Goal: Information Seeking & Learning: Check status

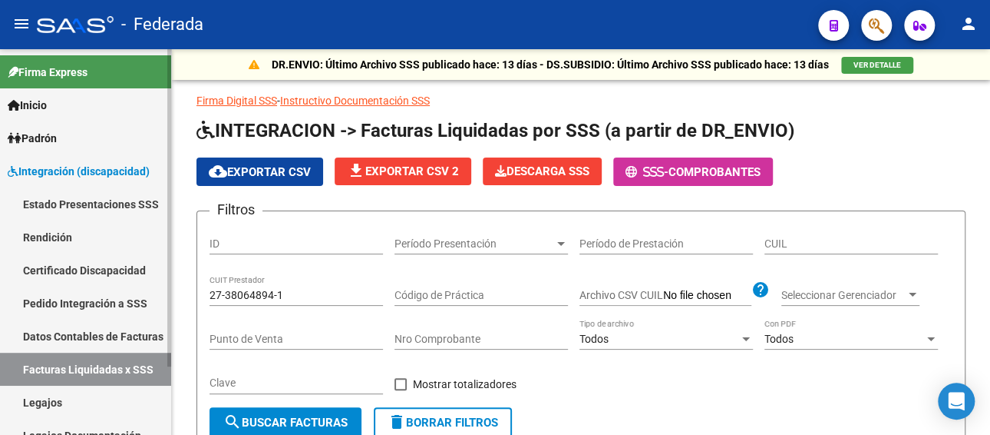
scroll to position [342, 0]
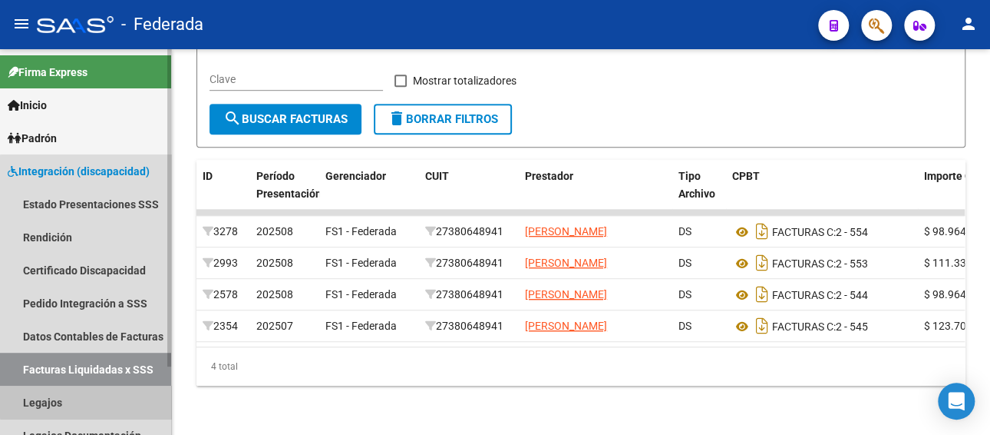
click at [99, 395] on link "Legajos" at bounding box center [85, 401] width 171 height 33
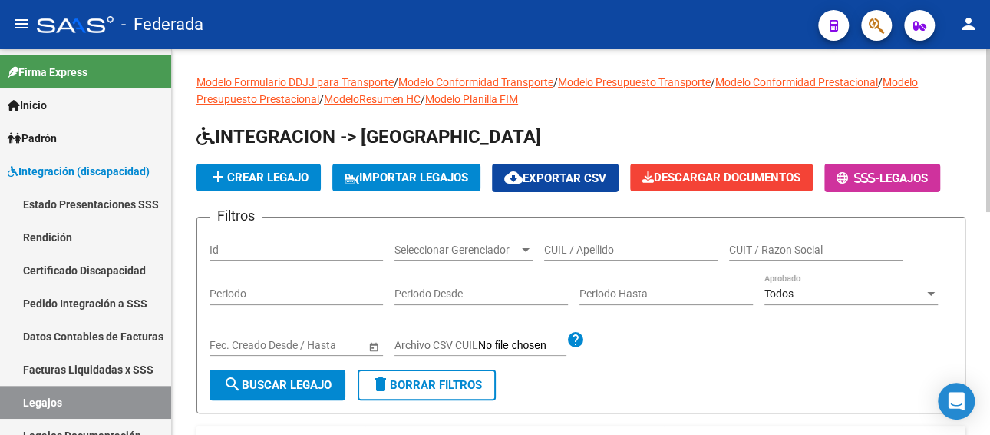
click at [584, 250] on input "CUIL / Apellido" at bounding box center [631, 249] width 174 height 13
paste input "20567794122"
type input "20567794122"
click at [281, 393] on button "search Buscar Legajo" at bounding box center [278, 384] width 136 height 31
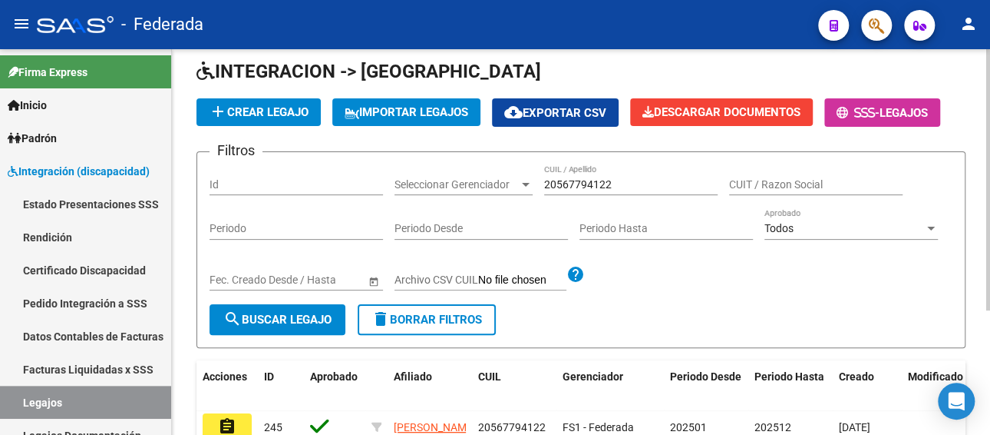
scroll to position [154, 0]
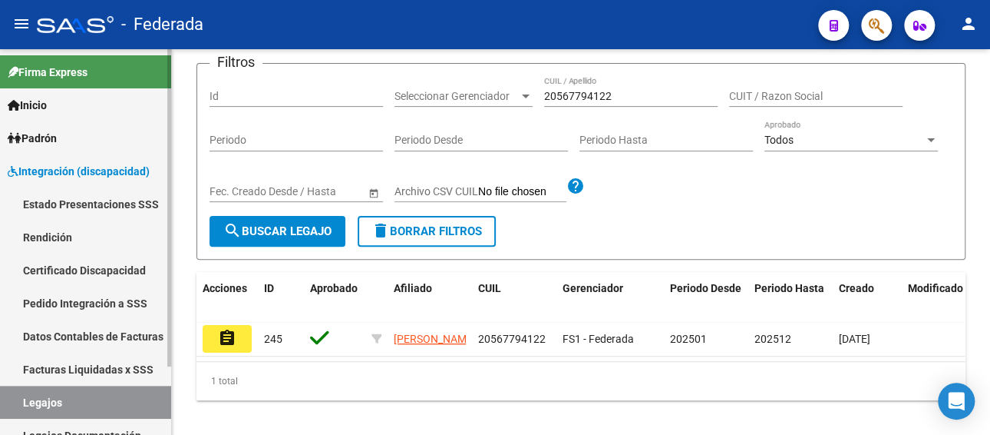
click at [56, 366] on link "Facturas Liquidadas x SSS" at bounding box center [85, 368] width 171 height 33
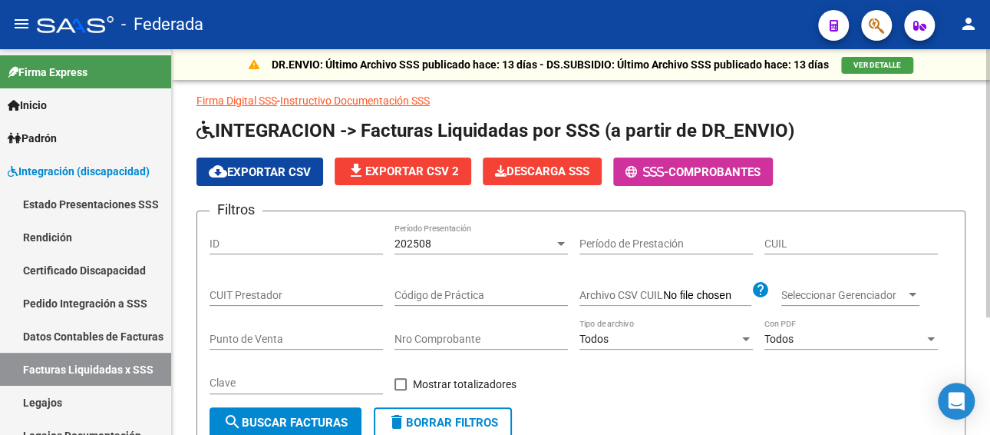
click at [243, 289] on input "CUIT Prestador" at bounding box center [297, 295] width 174 height 13
click at [470, 240] on div "202508" at bounding box center [475, 243] width 160 height 13
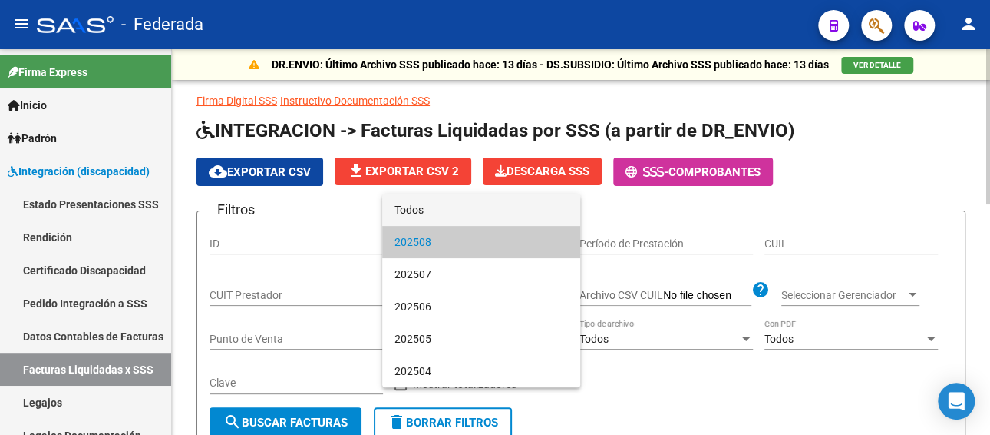
drag, startPoint x: 455, startPoint y: 214, endPoint x: 665, endPoint y: 246, distance: 212.0
click at [456, 214] on span "Todos" at bounding box center [482, 209] width 174 height 32
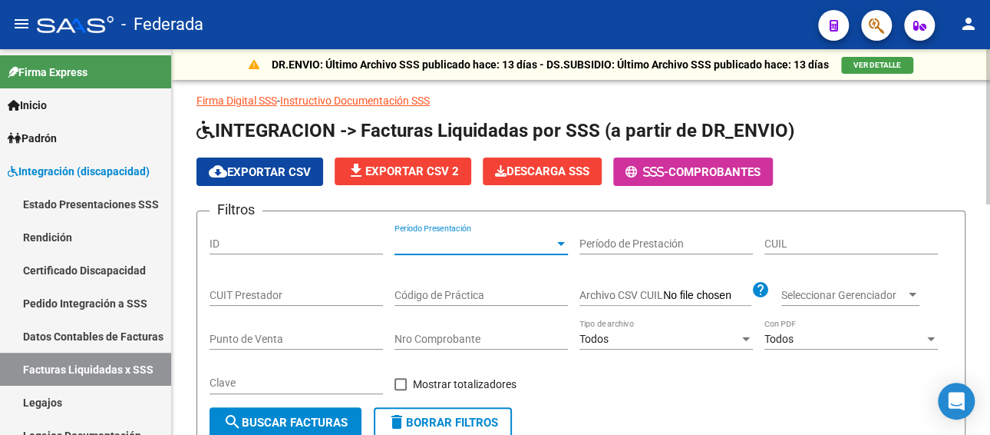
click at [805, 247] on input "CUIL" at bounding box center [852, 243] width 174 height 13
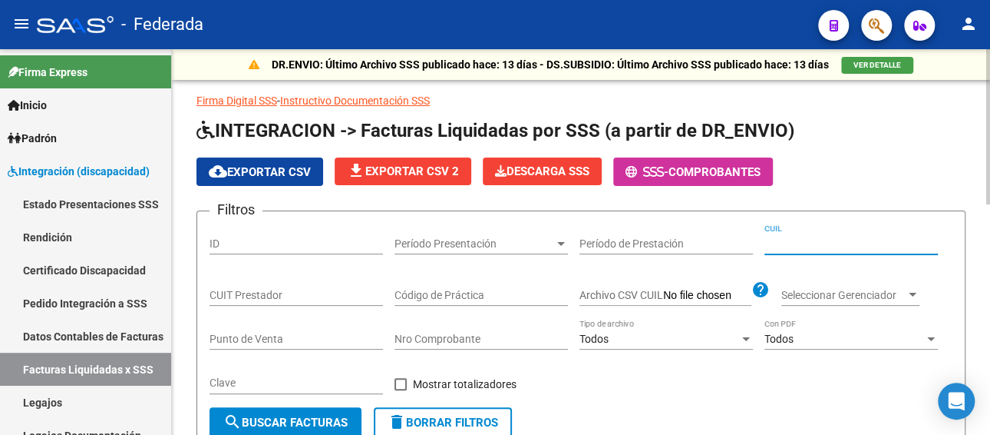
paste input "20-56779412-2"
type input "20-56779412-2"
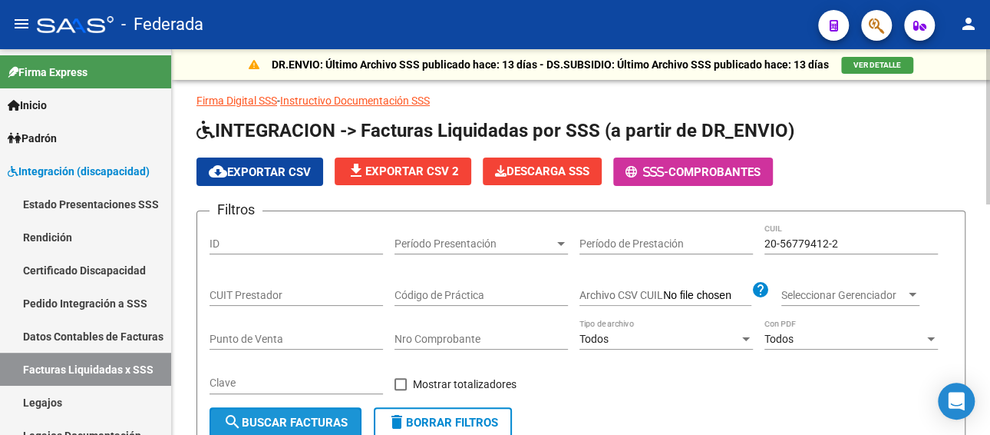
click at [332, 414] on button "search Buscar Facturas" at bounding box center [286, 422] width 152 height 31
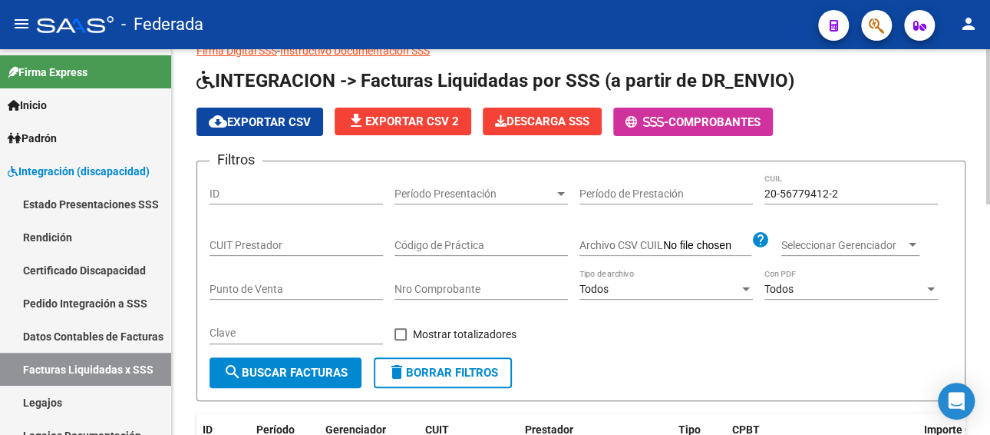
scroll to position [307, 0]
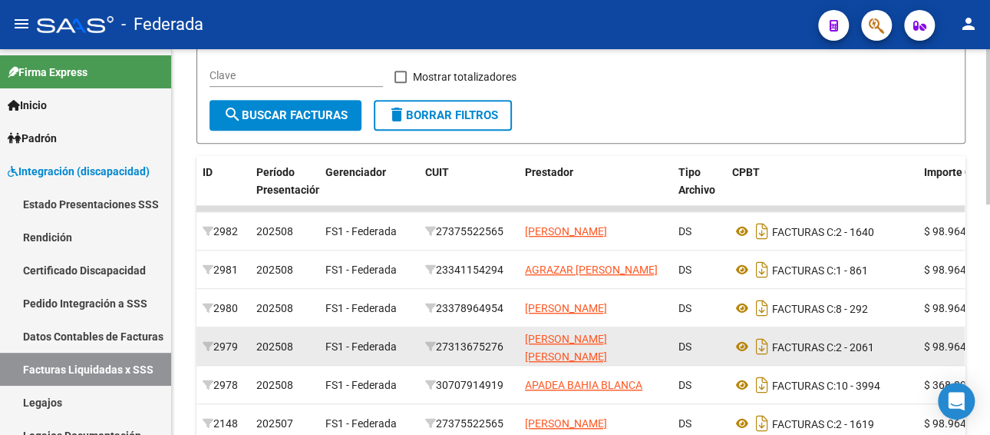
drag, startPoint x: 510, startPoint y: 344, endPoint x: 440, endPoint y: 342, distance: 69.9
click at [440, 342] on div "27313675276" at bounding box center [469, 347] width 88 height 18
copy div "27313675276"
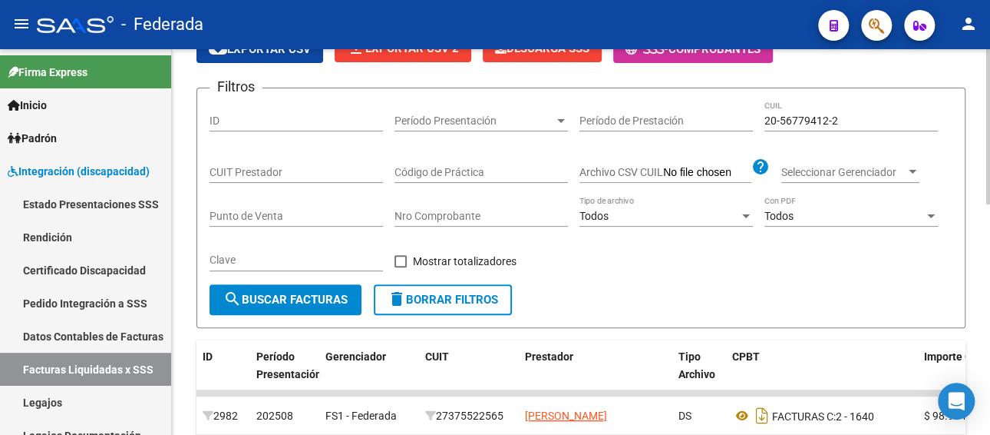
scroll to position [77, 0]
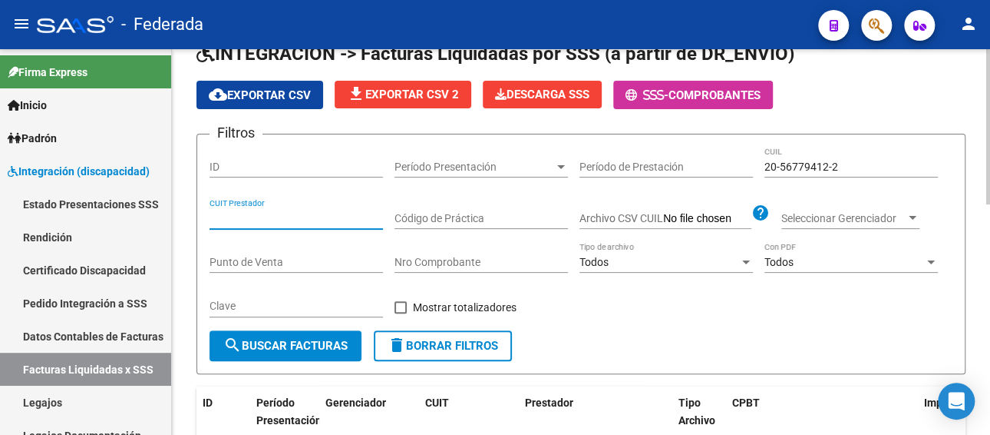
click at [273, 212] on input "CUIT Prestador" at bounding box center [297, 218] width 174 height 13
paste input
drag, startPoint x: 855, startPoint y: 157, endPoint x: 817, endPoint y: 180, distance: 43.7
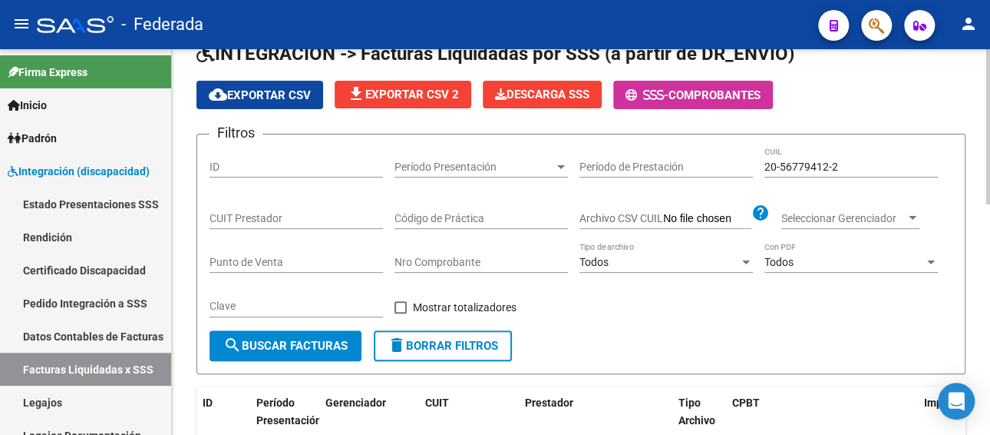
click at [769, 163] on div "20-56779412-2 CUIL" at bounding box center [852, 162] width 174 height 31
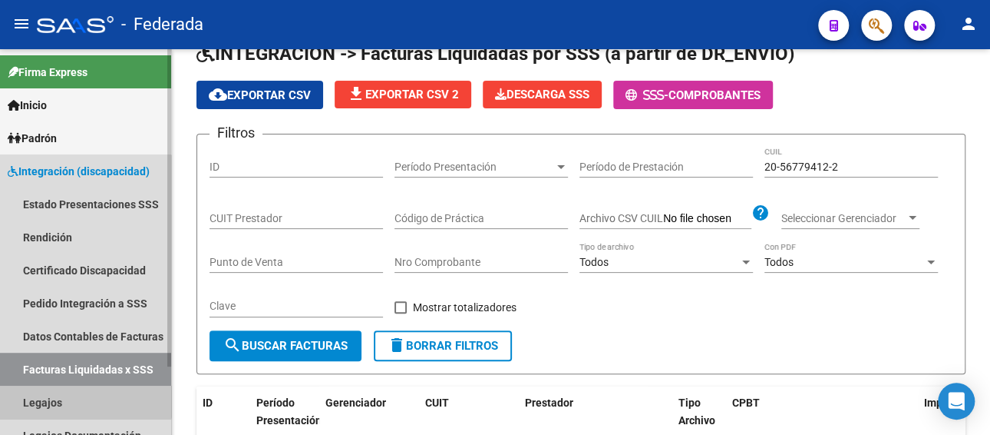
click at [69, 395] on link "Legajos" at bounding box center [85, 401] width 171 height 33
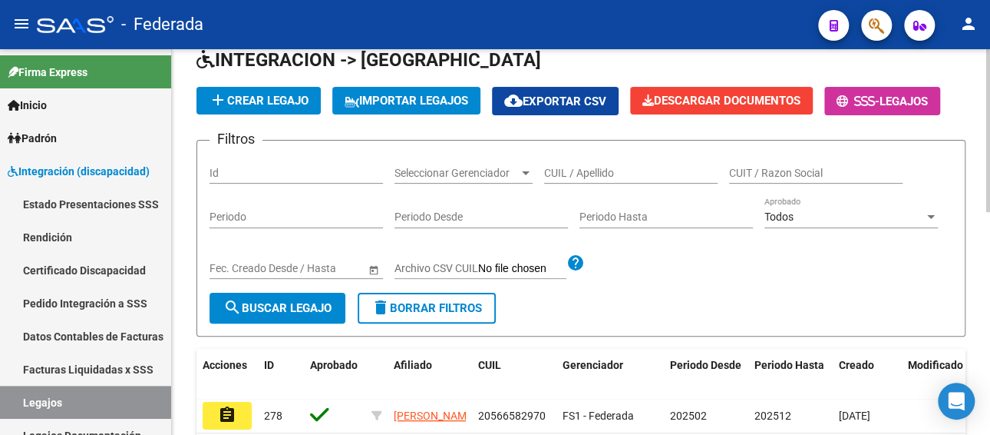
click at [630, 172] on input "CUIL / Apellido" at bounding box center [631, 173] width 174 height 13
paste input "[PERSON_NAME]"
click at [263, 305] on span "search Buscar Legajo" at bounding box center [277, 308] width 108 height 14
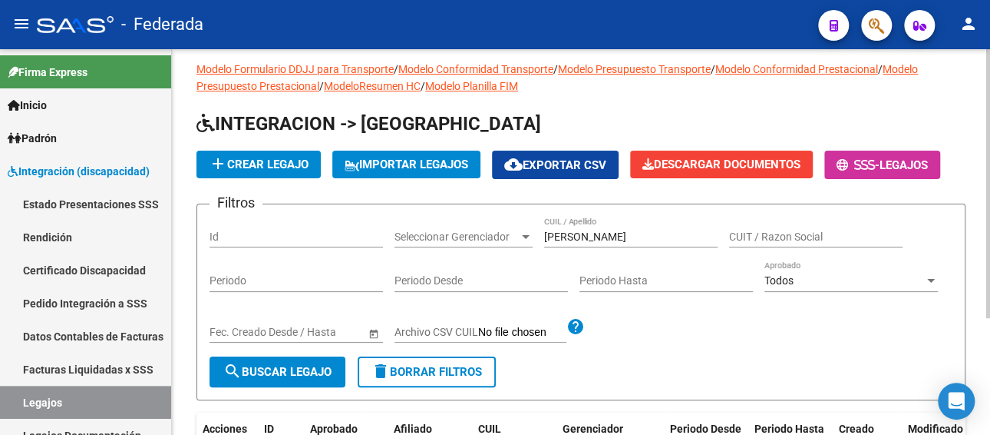
scroll to position [167, 0]
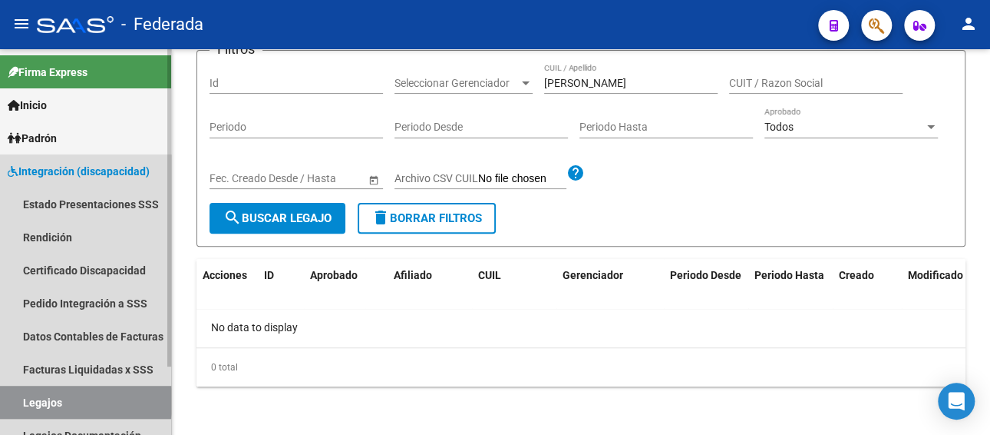
click at [64, 401] on link "Legajos" at bounding box center [85, 401] width 171 height 33
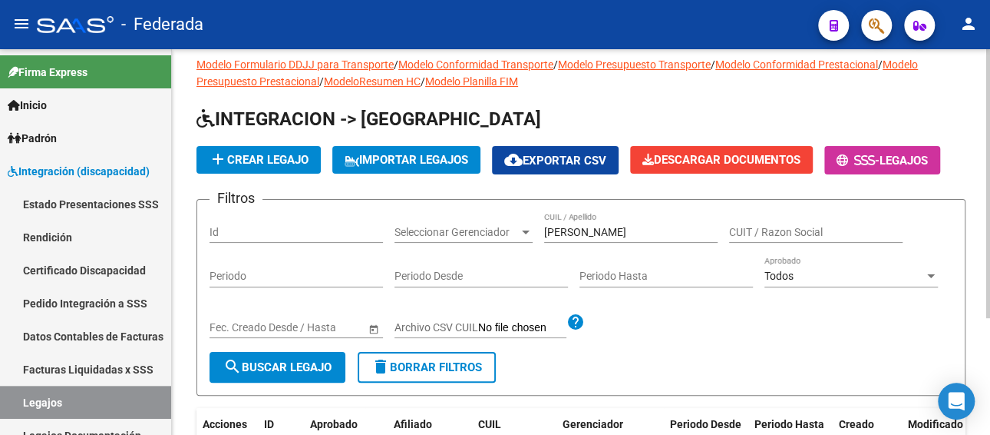
scroll to position [13, 0]
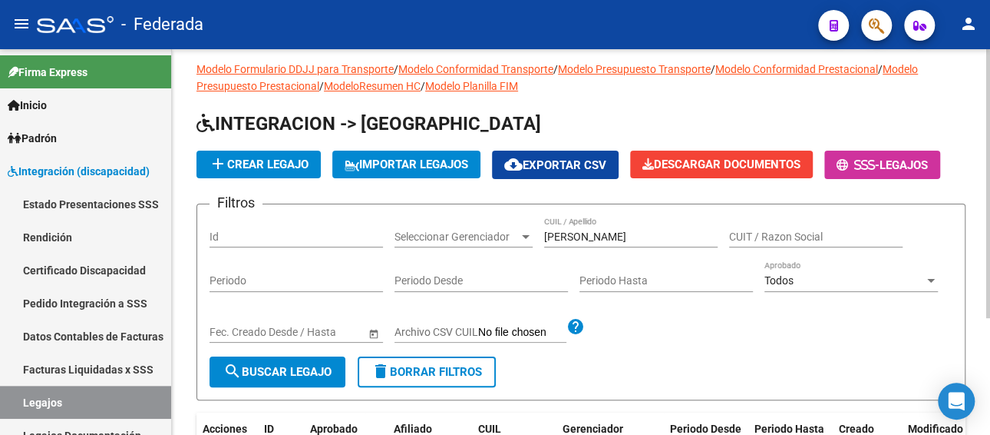
click at [645, 237] on input "[PERSON_NAME]" at bounding box center [631, 236] width 174 height 13
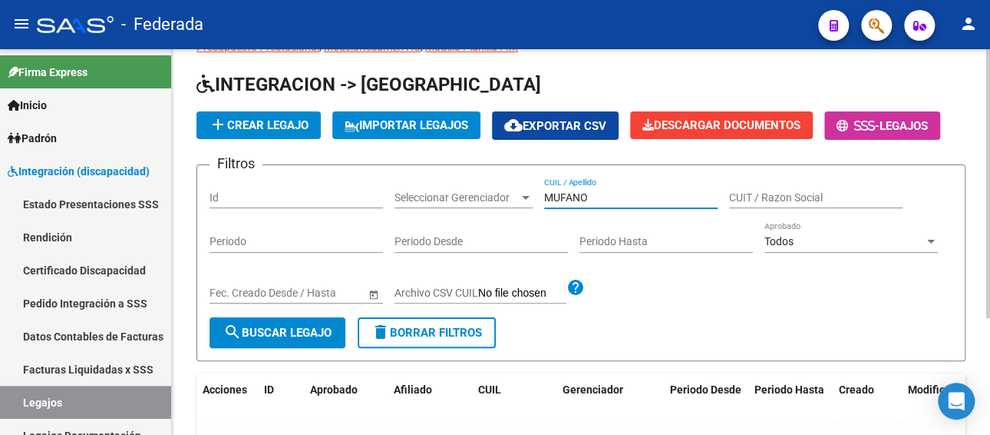
scroll to position [90, 0]
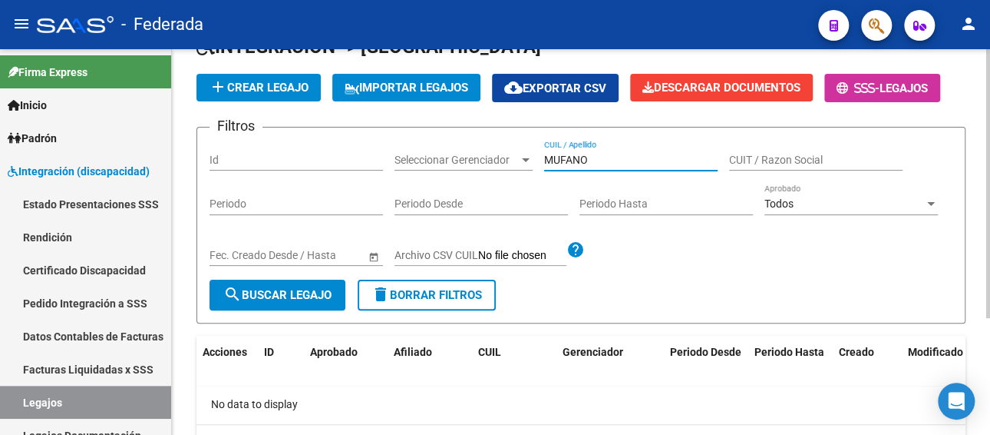
drag, startPoint x: 607, startPoint y: 161, endPoint x: 511, endPoint y: 161, distance: 96.0
click at [511, 161] on div "Filtros Id Seleccionar Gerenciador Seleccionar Gerenciador MUFANO CUIL / Apelli…" at bounding box center [581, 210] width 743 height 140
paste input "[PERSON_NAME]"
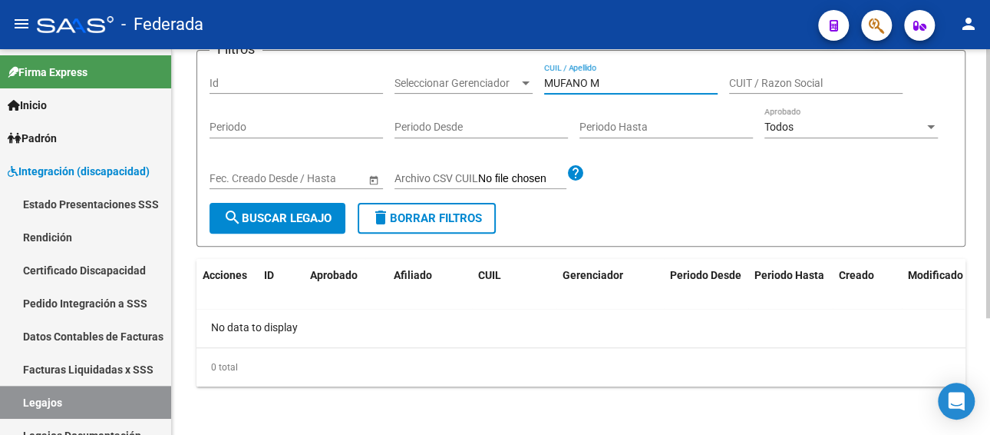
type input "MUFANO"
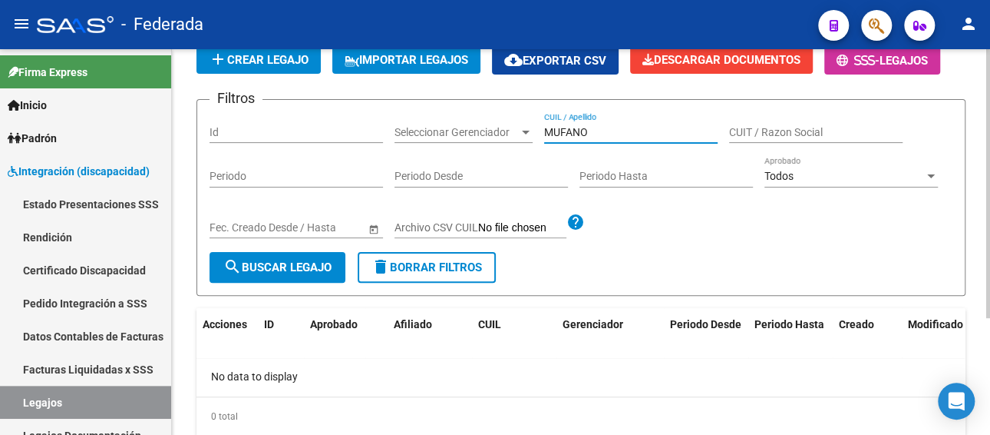
scroll to position [90, 0]
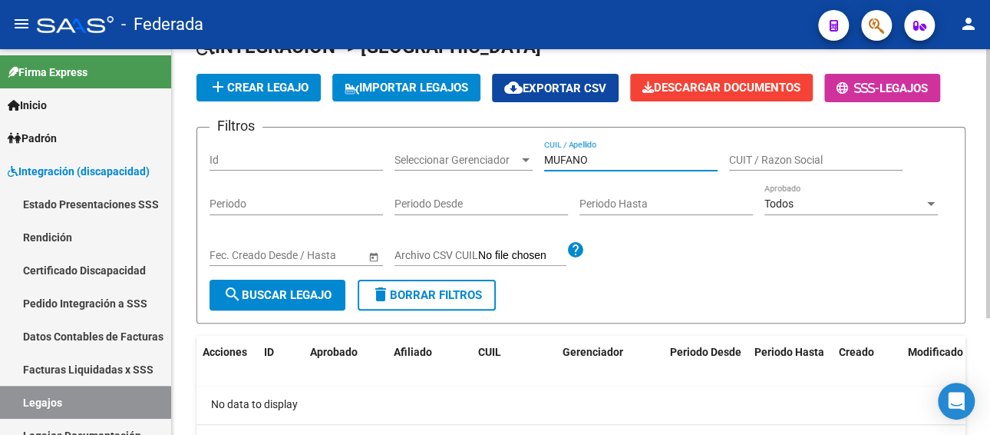
drag, startPoint x: 601, startPoint y: 160, endPoint x: 524, endPoint y: 157, distance: 77.6
click at [524, 157] on div "Filtros Id Seleccionar Gerenciador Seleccionar Gerenciador MUFANO CUIL / Apelli…" at bounding box center [581, 210] width 743 height 140
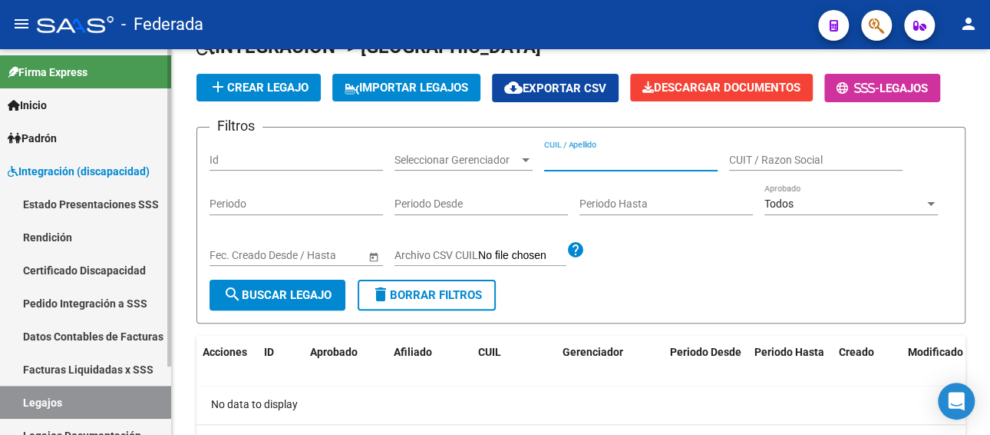
click at [117, 369] on link "Facturas Liquidadas x SSS" at bounding box center [85, 368] width 171 height 33
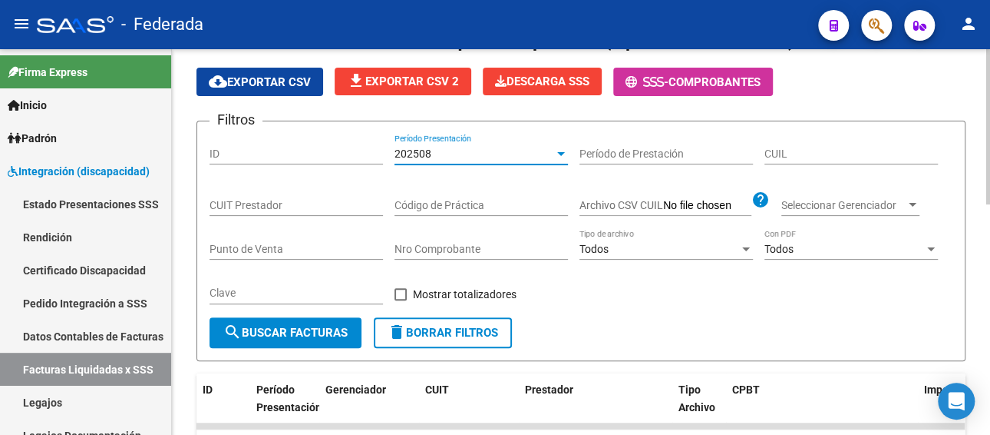
click at [484, 151] on div "202508" at bounding box center [475, 153] width 160 height 13
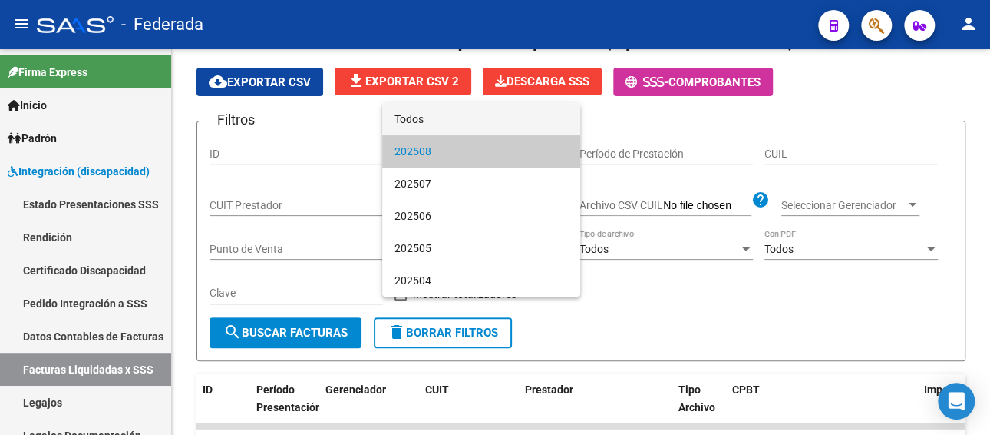
click at [422, 124] on span "Todos" at bounding box center [482, 119] width 174 height 32
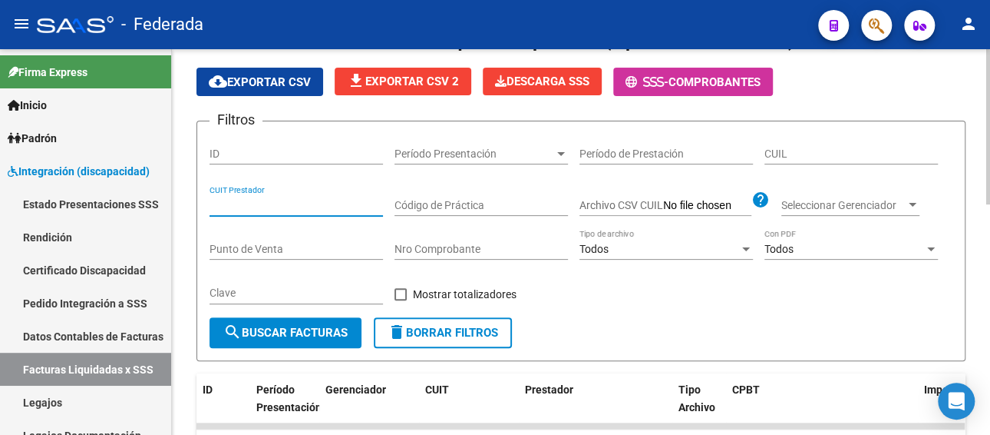
click at [332, 210] on input "CUIT Prestador" at bounding box center [297, 205] width 174 height 13
type input "2"
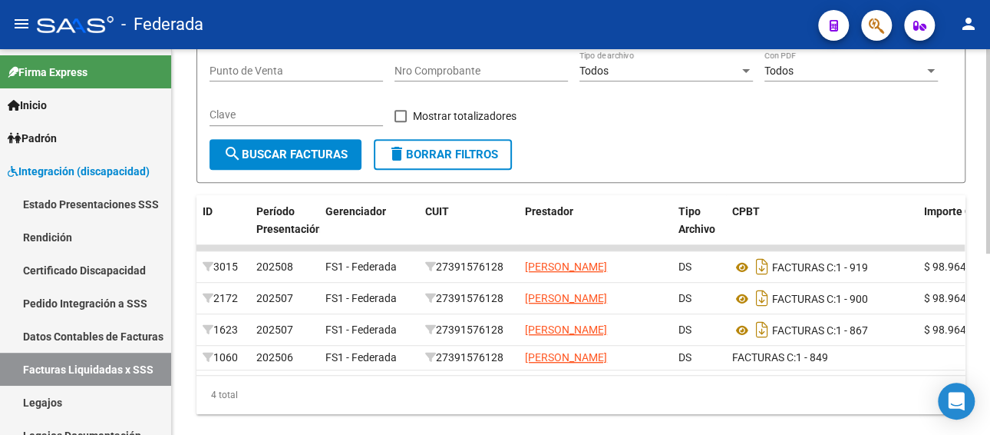
scroll to position [320, 0]
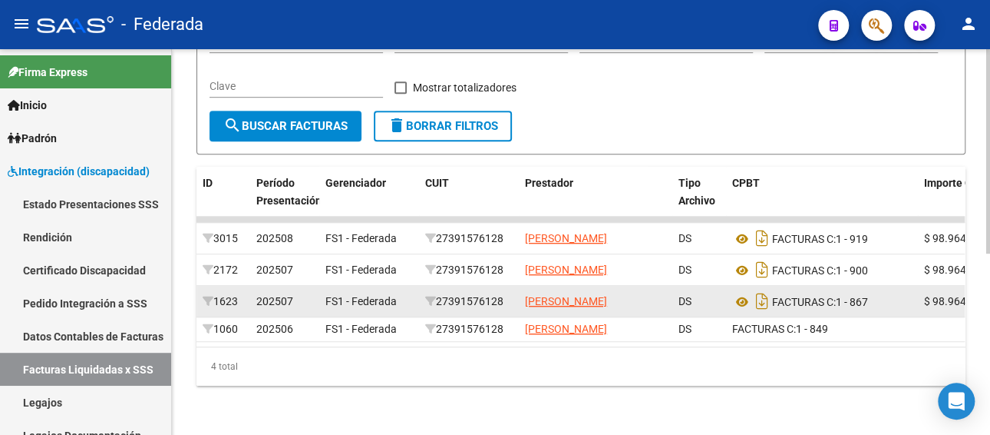
type input "27-39157612-8"
drag, startPoint x: 512, startPoint y: 290, endPoint x: 438, endPoint y: 296, distance: 74.0
click at [438, 296] on datatable-body-cell "27391576128" at bounding box center [469, 301] width 100 height 31
copy div "27391576128"
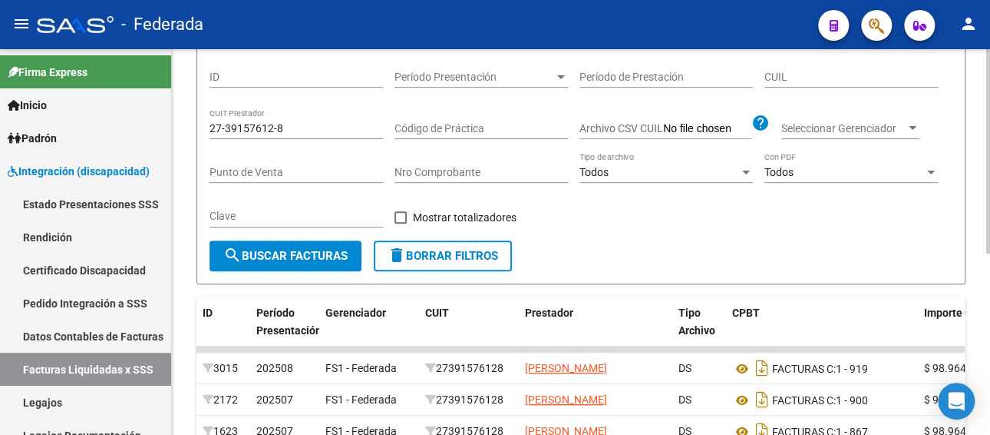
scroll to position [90, 0]
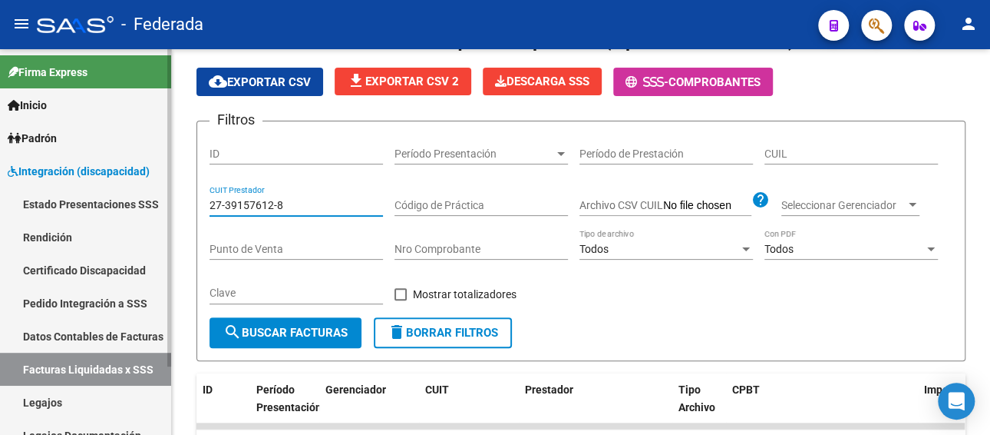
drag, startPoint x: 74, startPoint y: 204, endPoint x: 64, endPoint y: 203, distance: 10.0
click at [64, 203] on mat-sidenav-container "Firma Express Inicio Calendario SSS Instructivos Padrón Afiliados Empadronados …" at bounding box center [495, 241] width 990 height 385
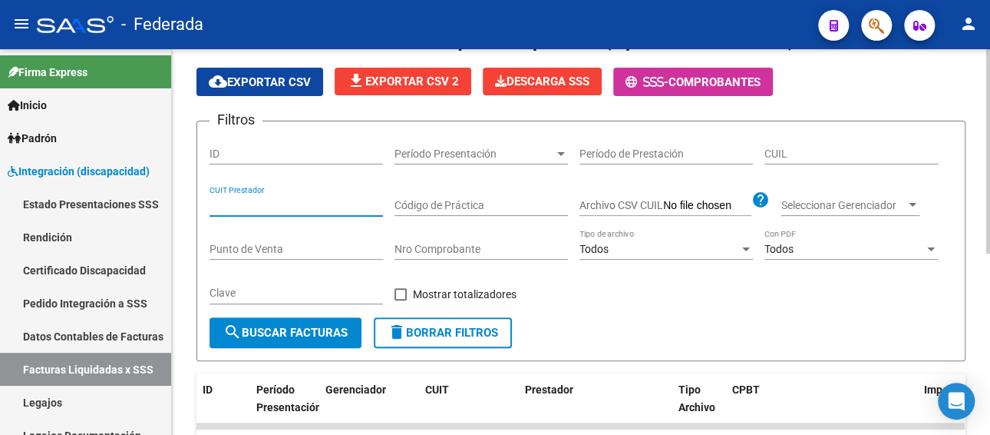
click at [792, 150] on input "CUIL" at bounding box center [852, 153] width 174 height 13
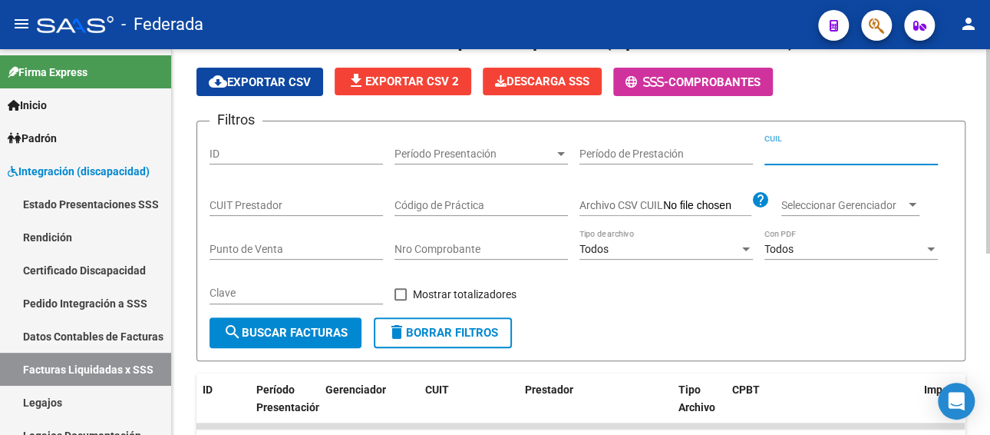
paste input "20-56779412-2"
type input "20-56779412-2"
click at [297, 326] on span "search Buscar Facturas" at bounding box center [285, 333] width 124 height 14
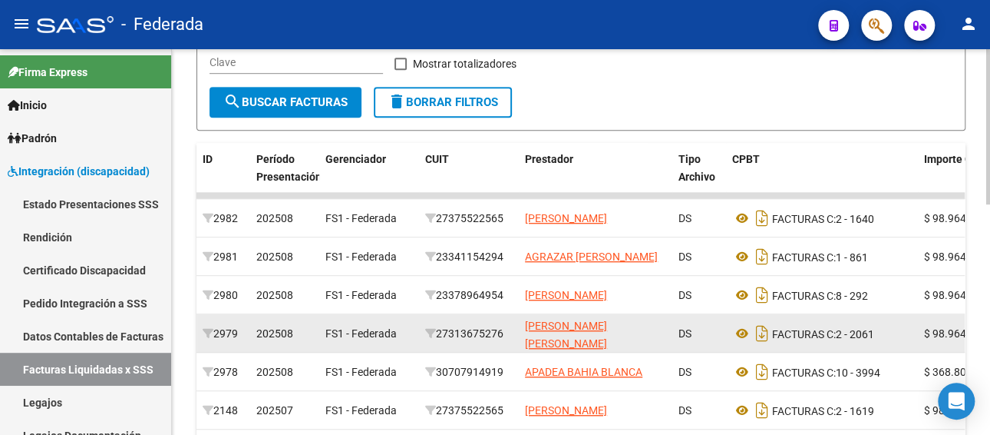
drag, startPoint x: 513, startPoint y: 332, endPoint x: 441, endPoint y: 333, distance: 71.4
click at [441, 333] on datatable-body-cell "27313675276" at bounding box center [469, 333] width 100 height 38
copy div "27313675276"
